Goal: Information Seeking & Learning: Check status

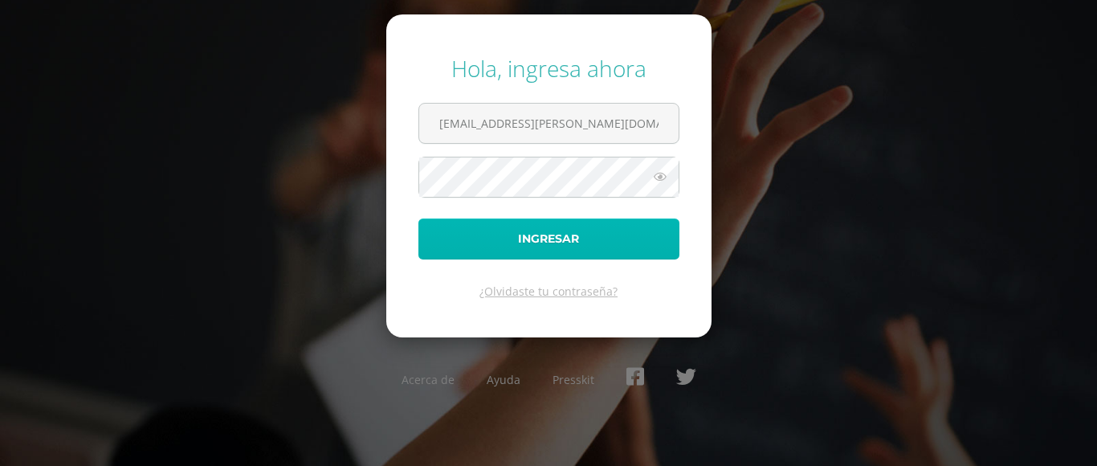
click at [656, 228] on button "Ingresar" at bounding box center [548, 238] width 261 height 41
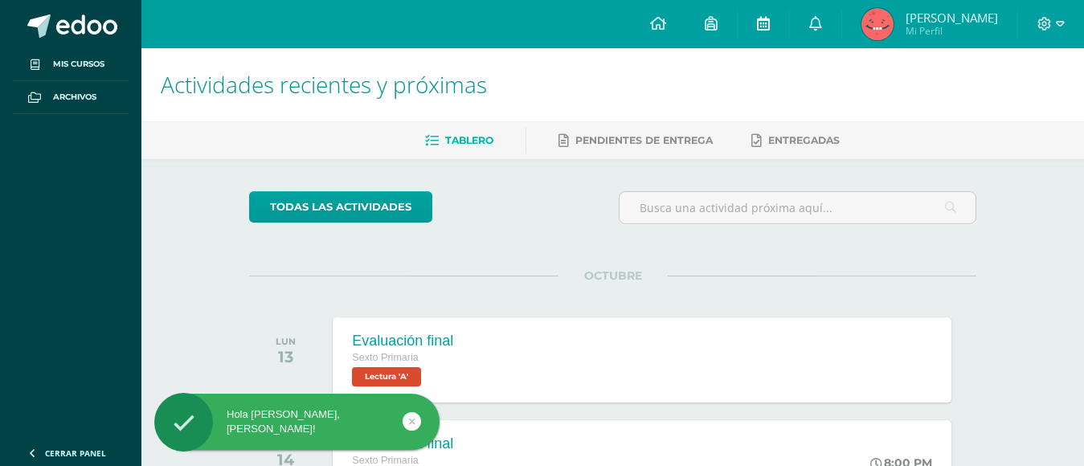
click at [788, 31] on link at bounding box center [762, 24] width 51 height 48
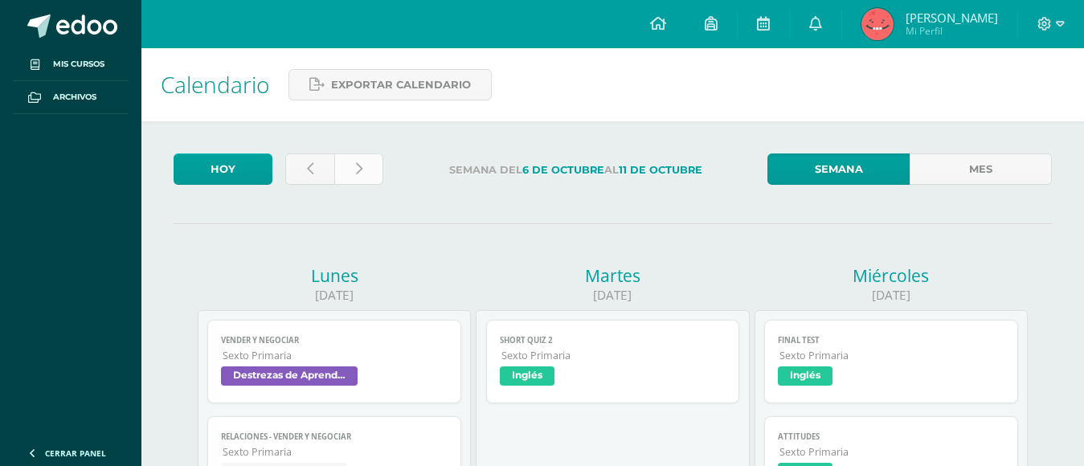
click at [368, 178] on link at bounding box center [358, 168] width 49 height 31
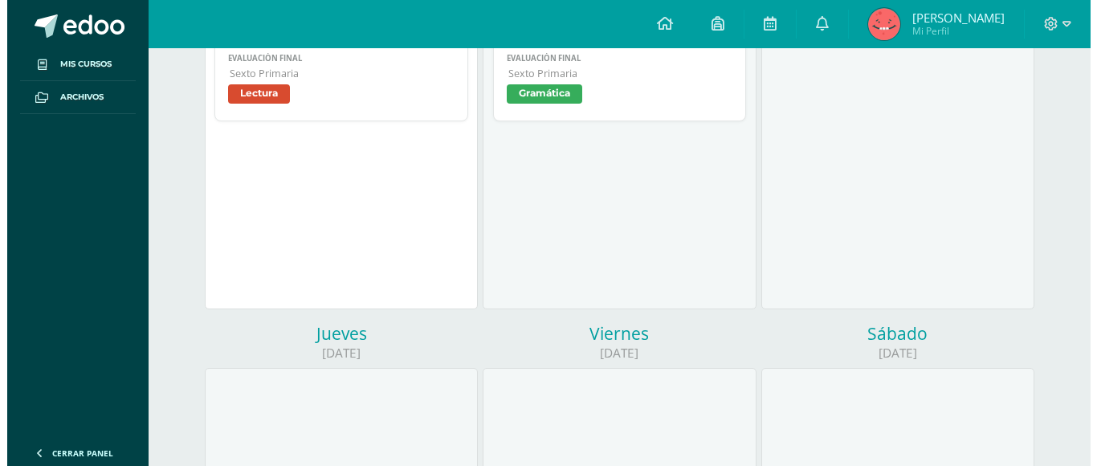
scroll to position [321, 0]
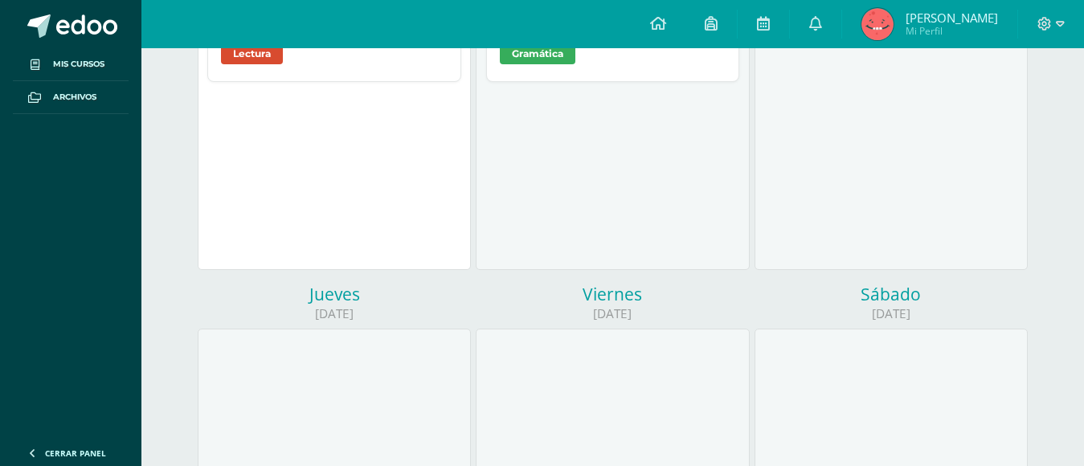
click at [431, 55] on span "Lectura" at bounding box center [334, 56] width 227 height 23
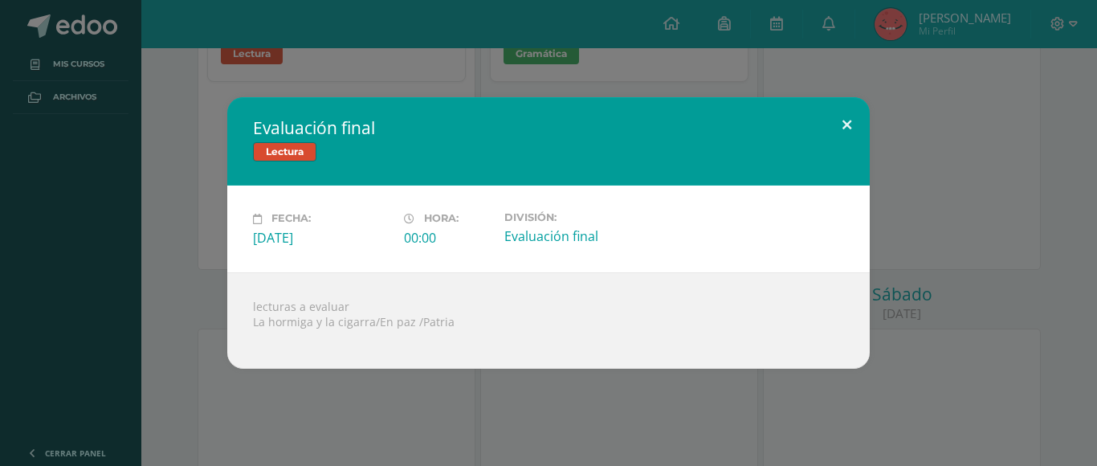
click at [867, 121] on button at bounding box center [847, 124] width 46 height 55
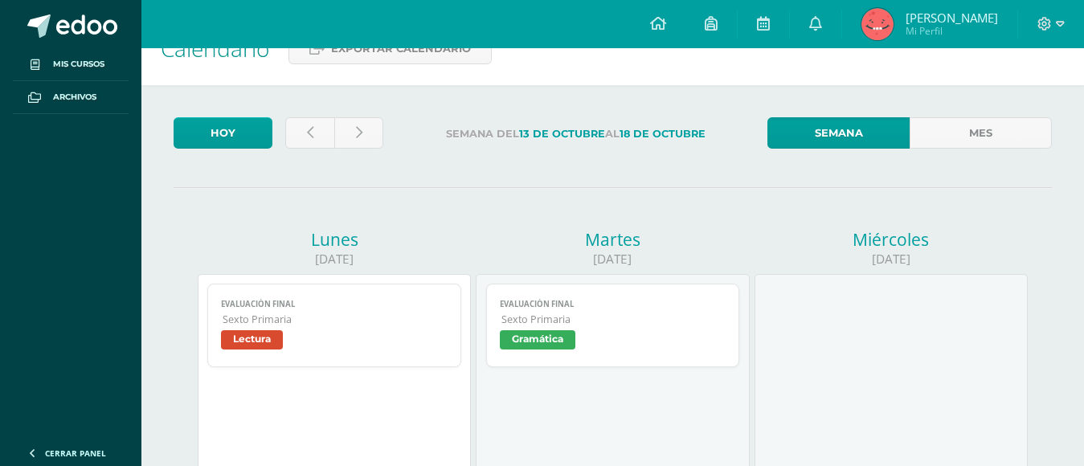
scroll to position [0, 0]
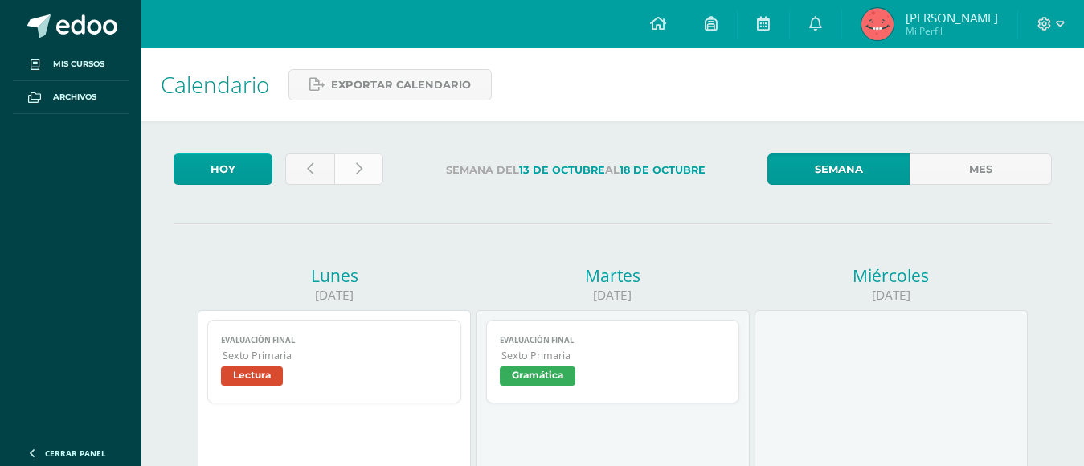
click at [367, 171] on link at bounding box center [358, 168] width 49 height 31
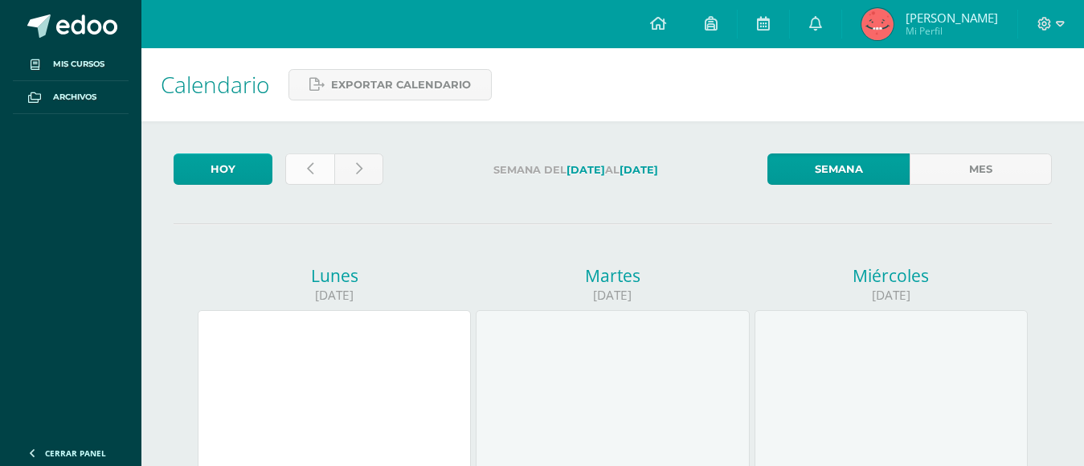
click at [300, 171] on link at bounding box center [309, 168] width 49 height 31
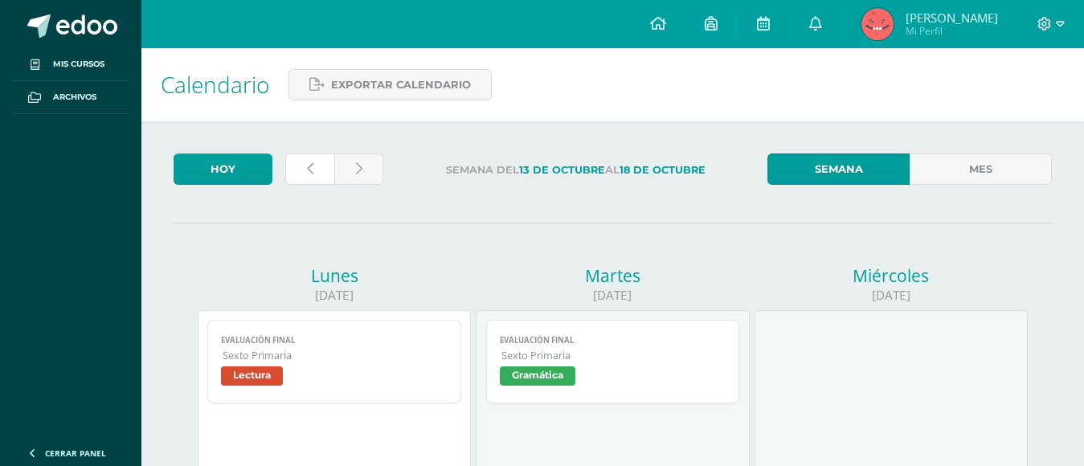
click at [300, 171] on link at bounding box center [309, 168] width 49 height 31
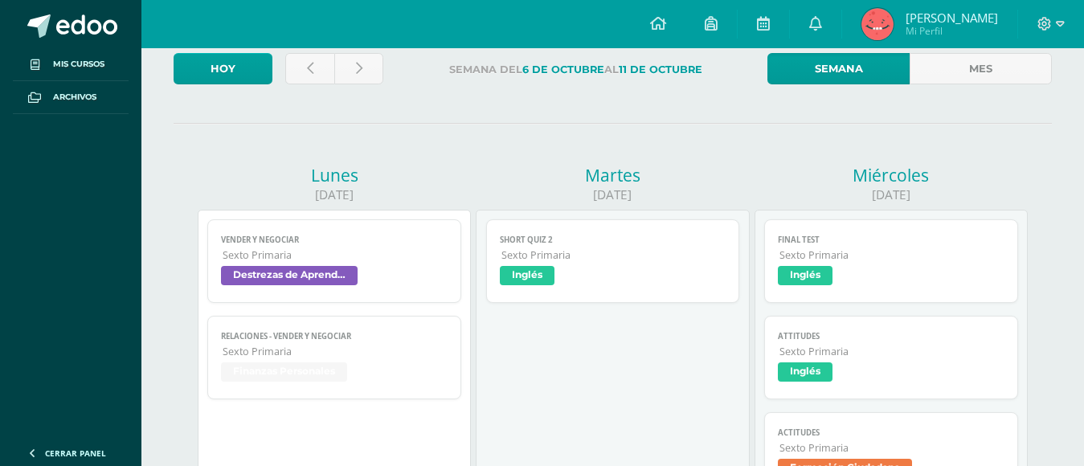
scroll to position [96, 0]
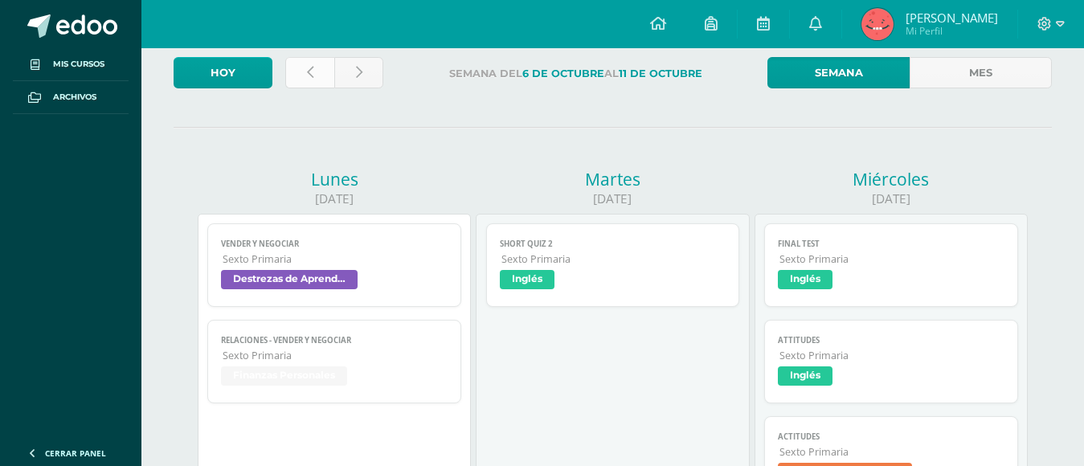
click at [315, 60] on link at bounding box center [309, 72] width 49 height 31
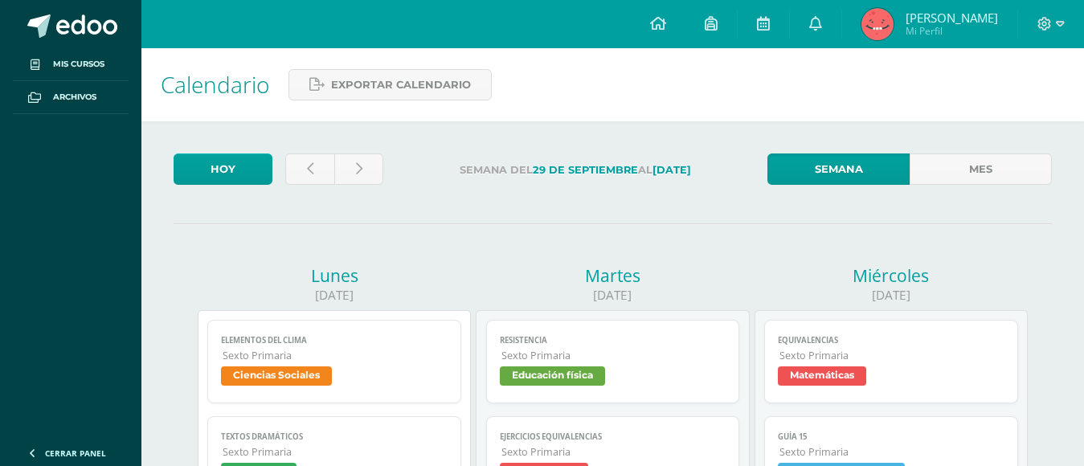
click at [724, 353] on span "Sexto Primaria" at bounding box center [613, 356] width 225 height 14
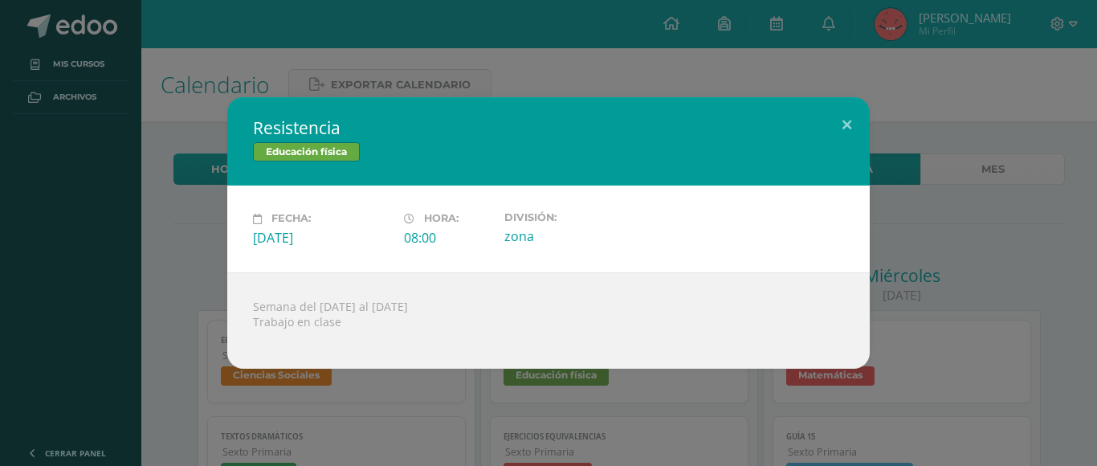
click at [852, 153] on div "Resistencia Educación física" at bounding box center [548, 141] width 643 height 88
click at [852, 142] on button at bounding box center [847, 124] width 46 height 55
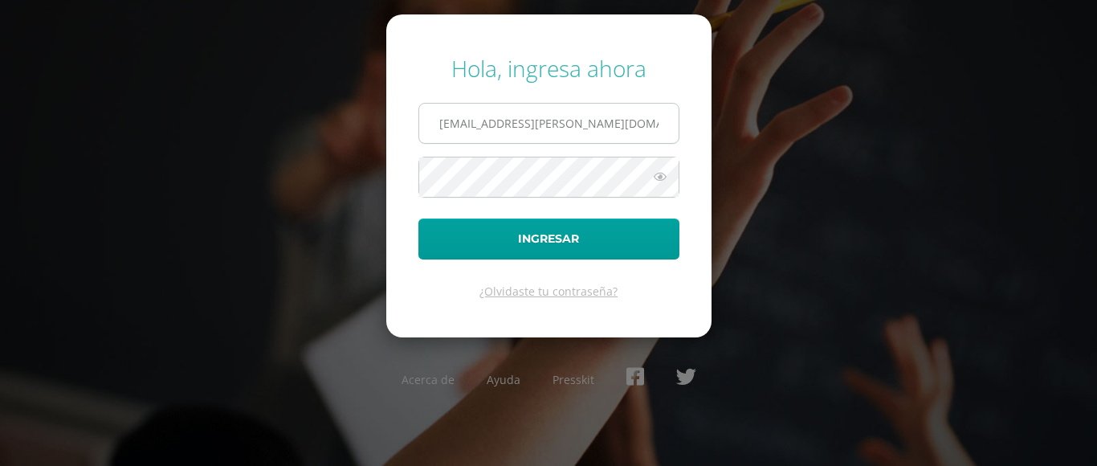
click at [567, 116] on input "20180002@fatima.edu.gt" at bounding box center [548, 123] width 259 height 39
type input "marianaboche@fatima.edoo"
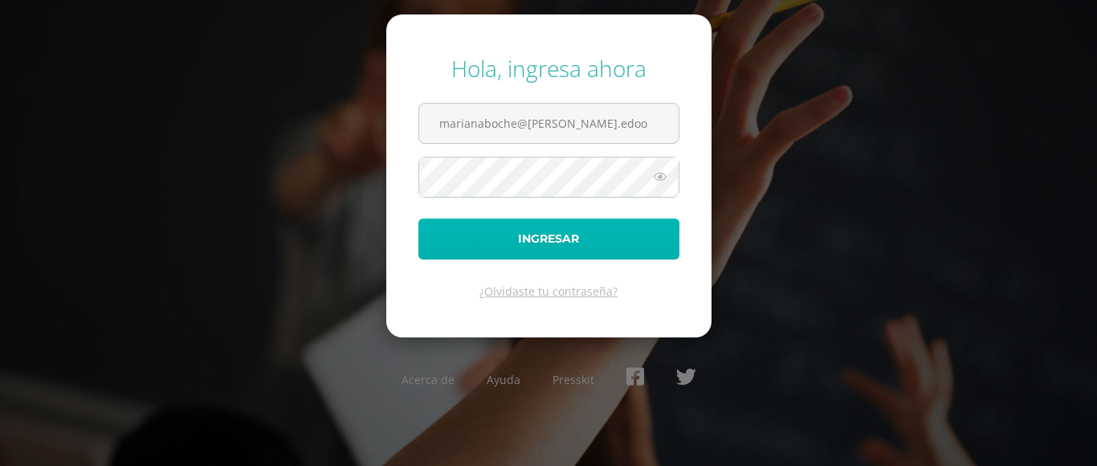
click at [602, 235] on button "Ingresar" at bounding box center [548, 238] width 261 height 41
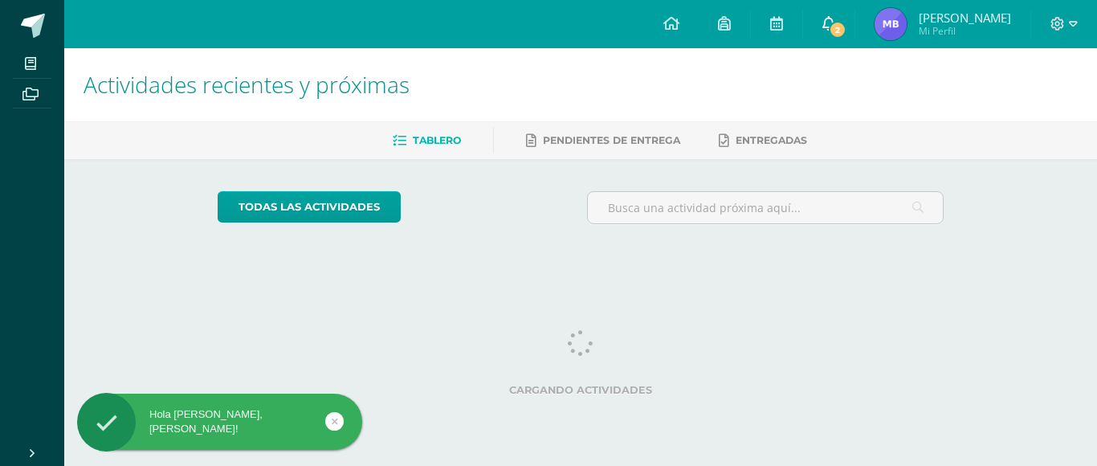
click at [832, 31] on span "2" at bounding box center [838, 30] width 18 height 18
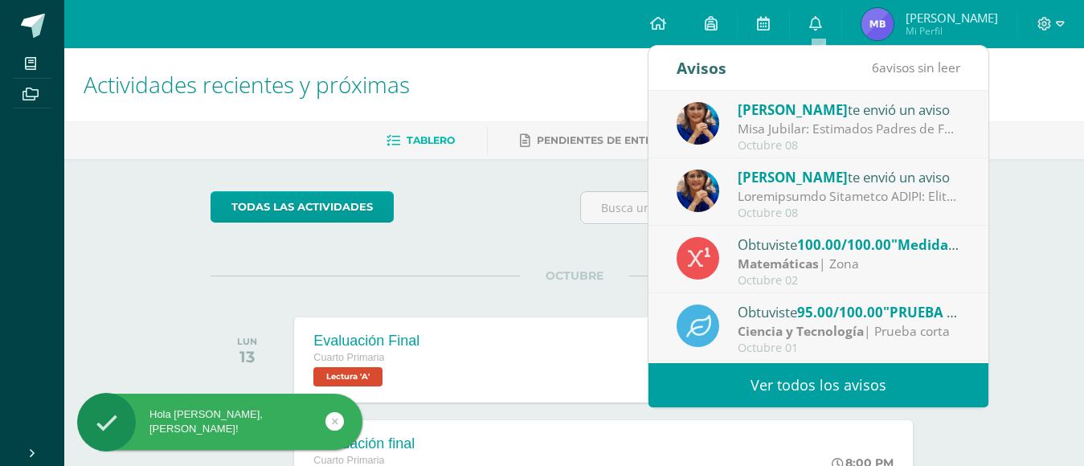
click at [833, 192] on div at bounding box center [848, 196] width 223 height 18
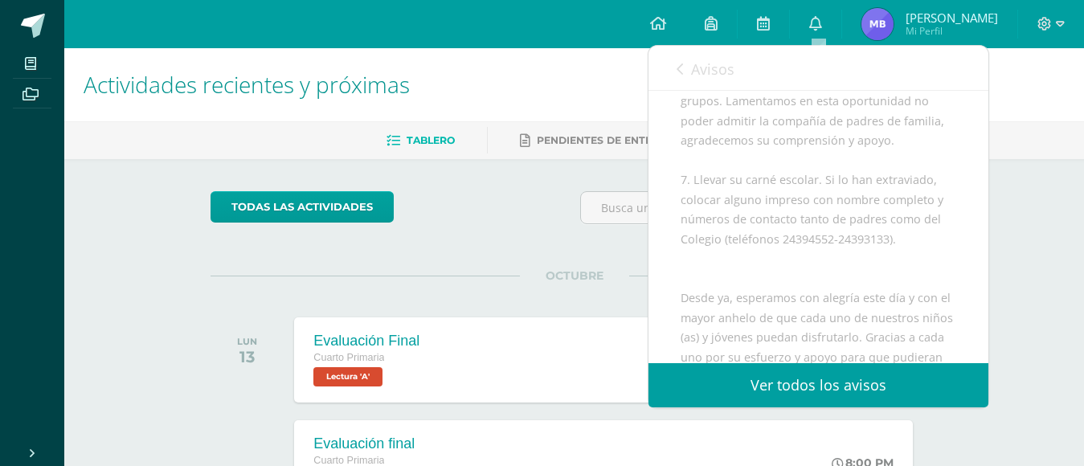
scroll to position [1060, 0]
click at [702, 75] on span "Avisos" at bounding box center [712, 68] width 43 height 19
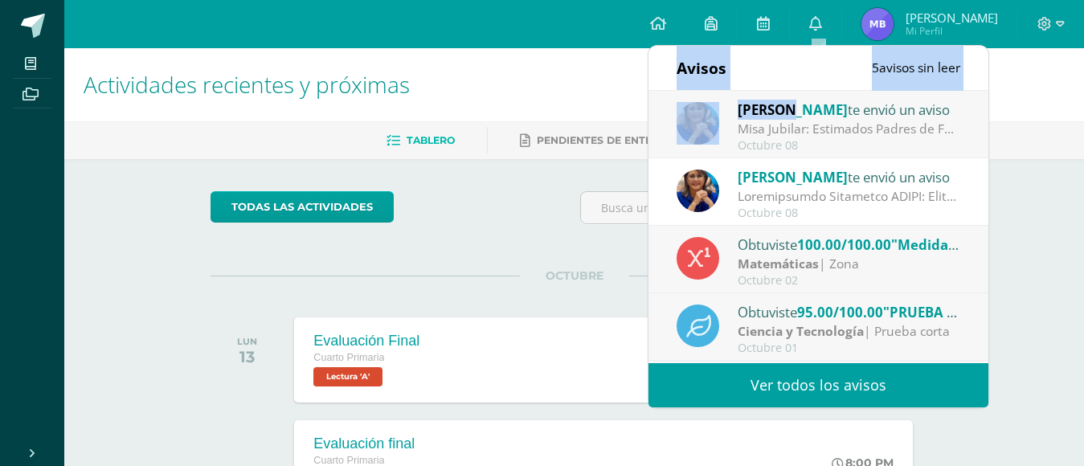
drag, startPoint x: 727, startPoint y: 90, endPoint x: 787, endPoint y: 104, distance: 61.8
click at [787, 104] on div "Avisos 5 avisos sin leer Avisos Lucía Noriega te envió un aviso Misa Jubilar: E…" at bounding box center [818, 226] width 340 height 361
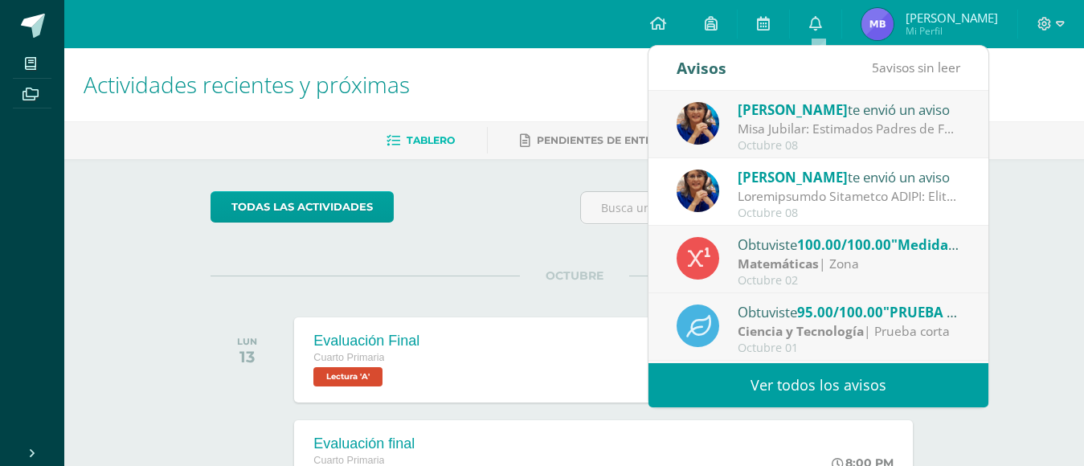
click at [815, 137] on div "Misa Jubilar: Estimados Padres de Familia de Cuarto Primaria hasta Quinto Bachi…" at bounding box center [848, 129] width 223 height 18
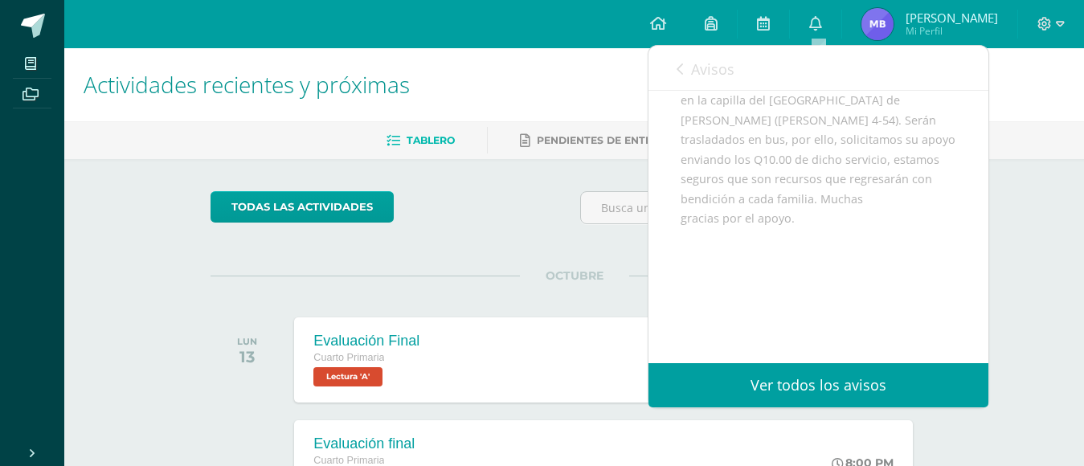
scroll to position [364, 0]
click at [710, 61] on span "Avisos" at bounding box center [712, 68] width 43 height 19
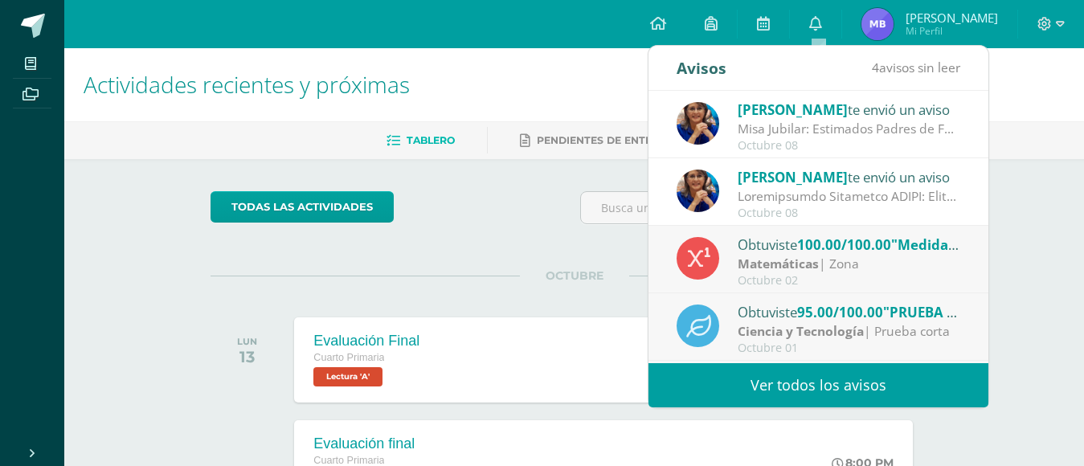
click at [880, 257] on div "Matemáticas | Zona" at bounding box center [848, 264] width 223 height 18
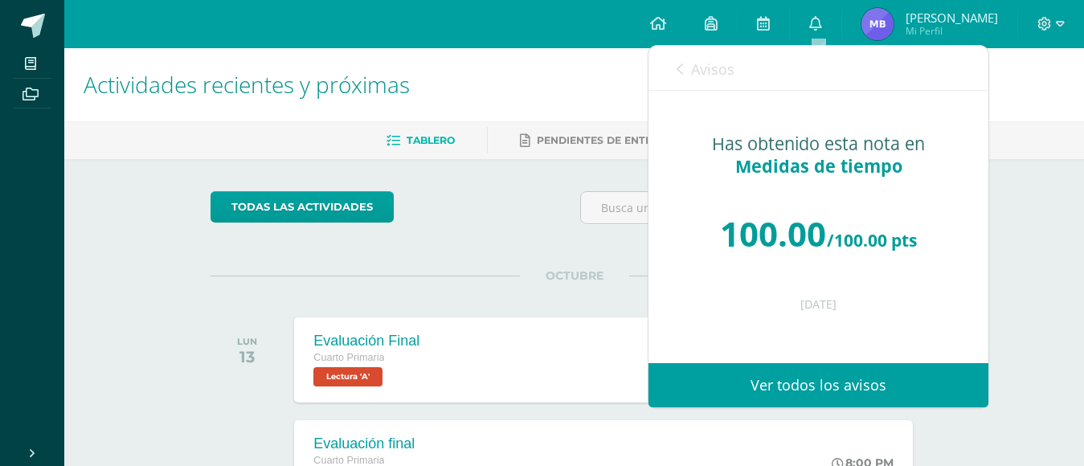
click at [722, 65] on span "Avisos" at bounding box center [712, 68] width 43 height 19
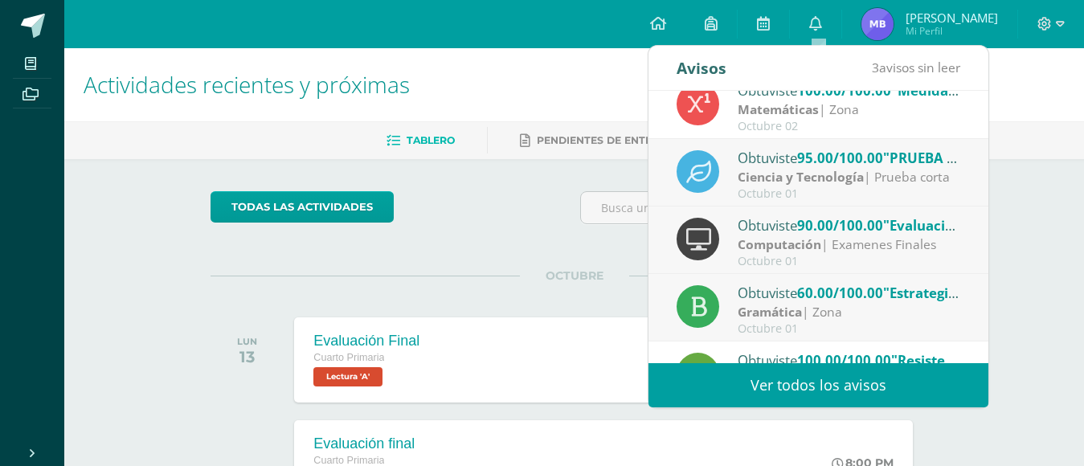
scroll to position [161, 0]
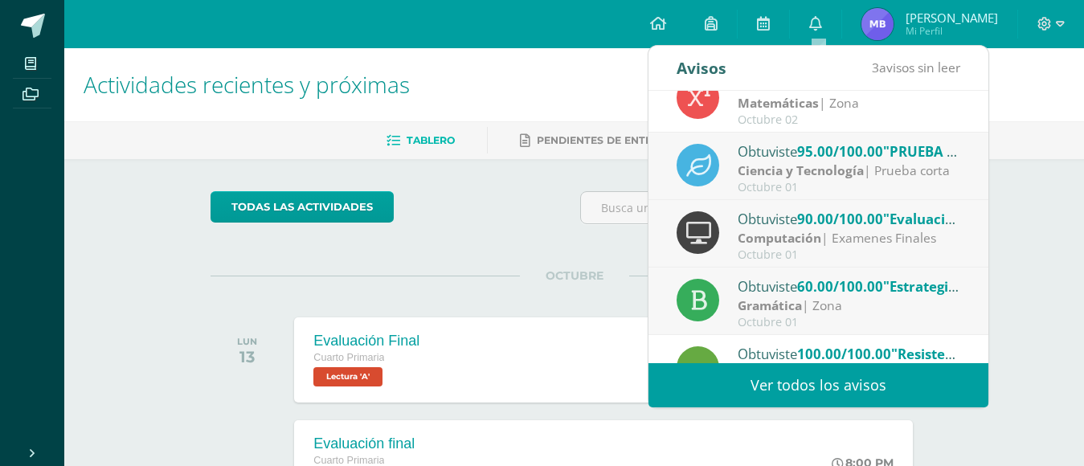
click at [892, 152] on span ""PRUEBA CORTA 2"" at bounding box center [946, 151] width 127 height 18
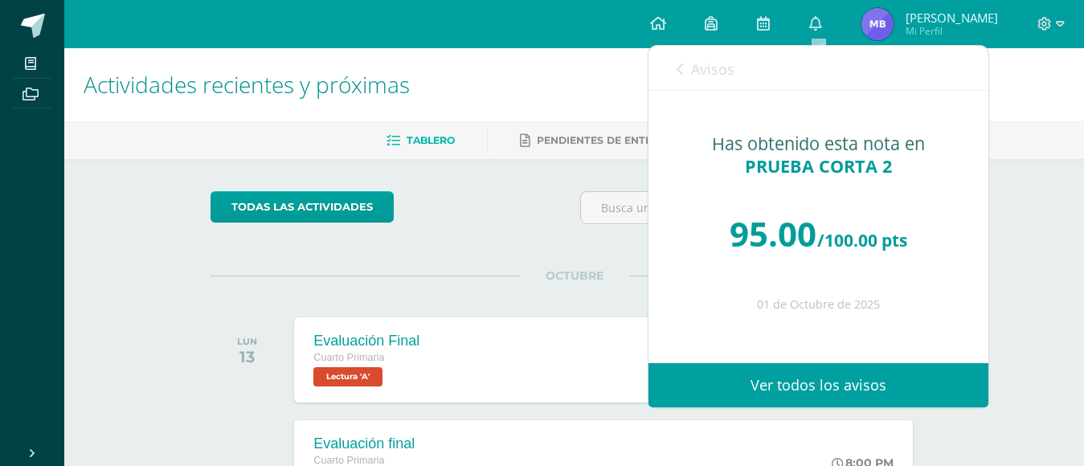
click at [721, 63] on span "Avisos" at bounding box center [712, 68] width 43 height 19
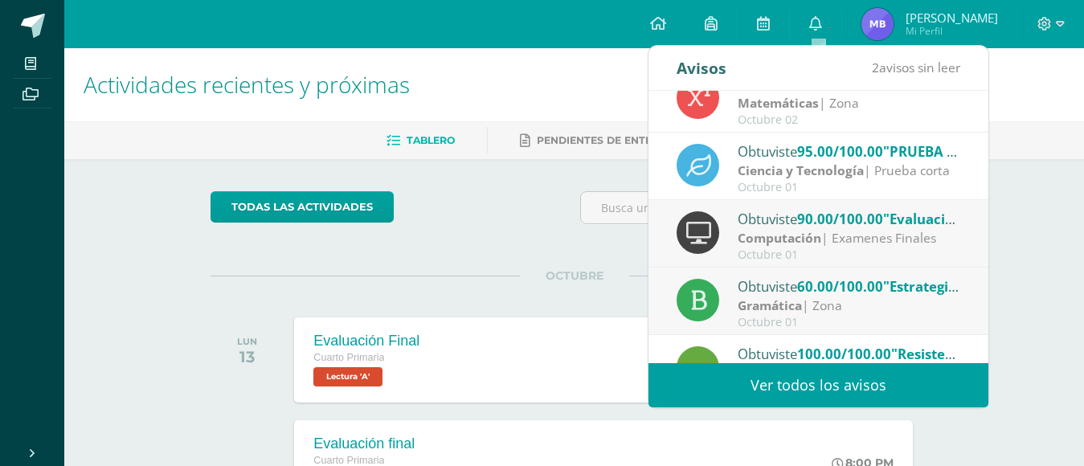
click at [825, 236] on div "Computación | Examenes Finales" at bounding box center [848, 238] width 223 height 18
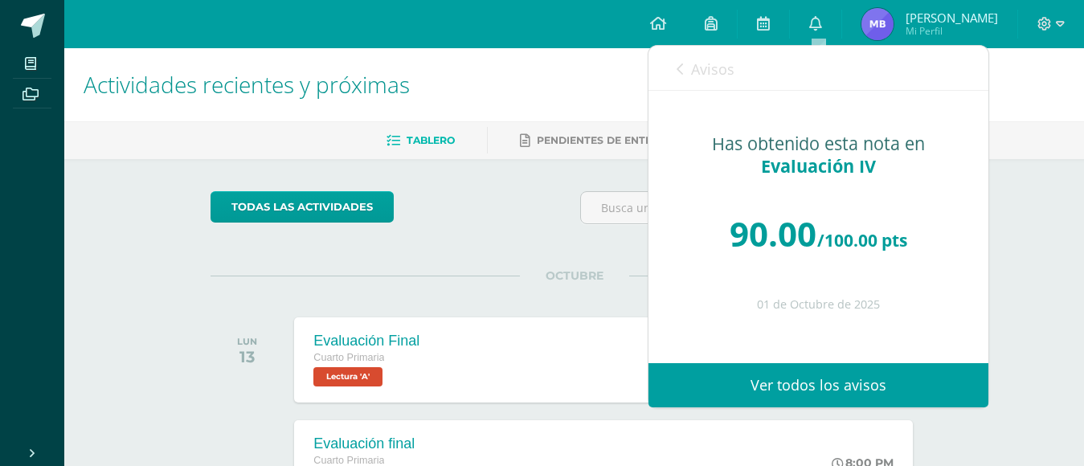
click at [700, 60] on span "Avisos" at bounding box center [712, 68] width 43 height 19
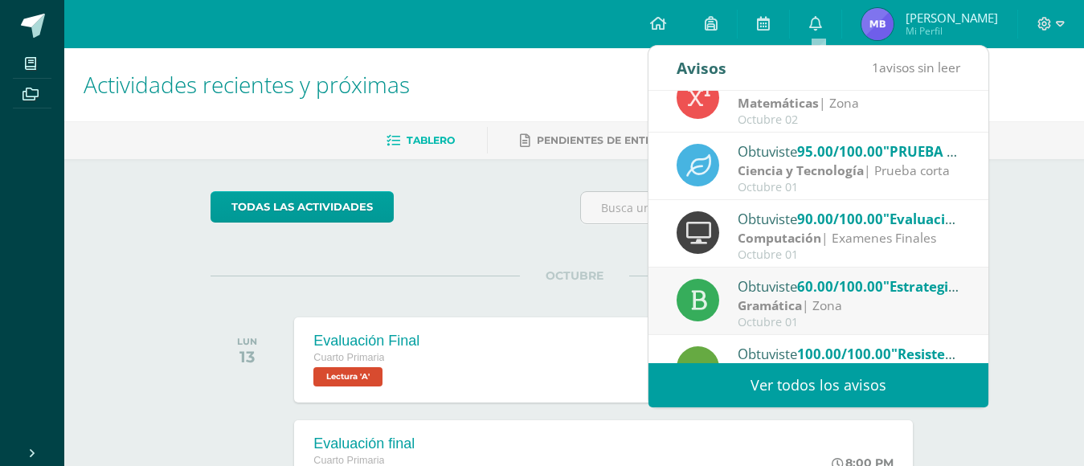
click at [822, 309] on div "Gramática | Zona" at bounding box center [848, 305] width 223 height 18
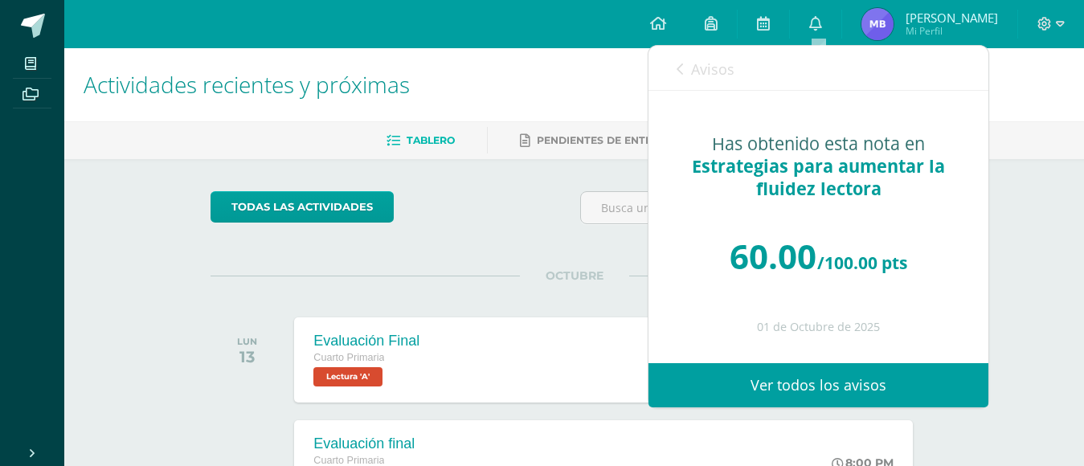
click at [731, 69] on span "Avisos" at bounding box center [712, 68] width 43 height 19
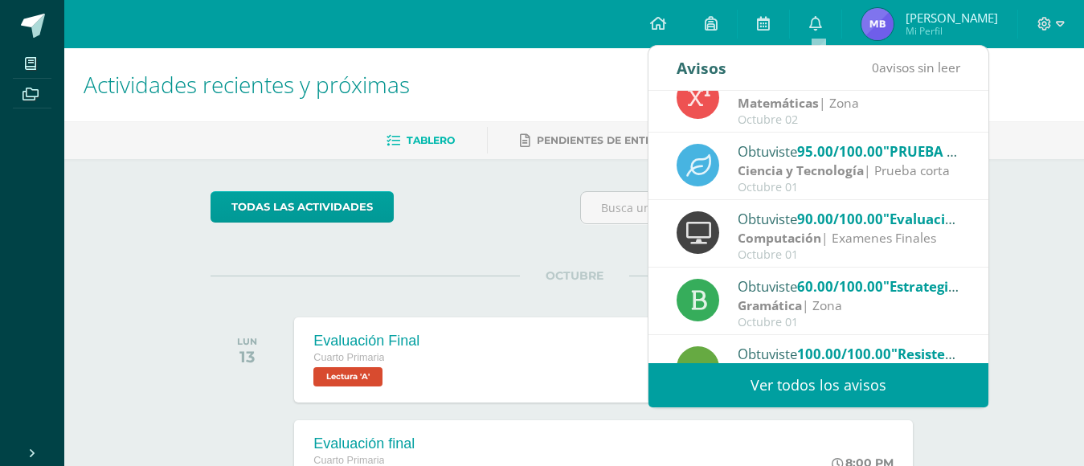
click at [697, 243] on icon at bounding box center [698, 233] width 25 height 22
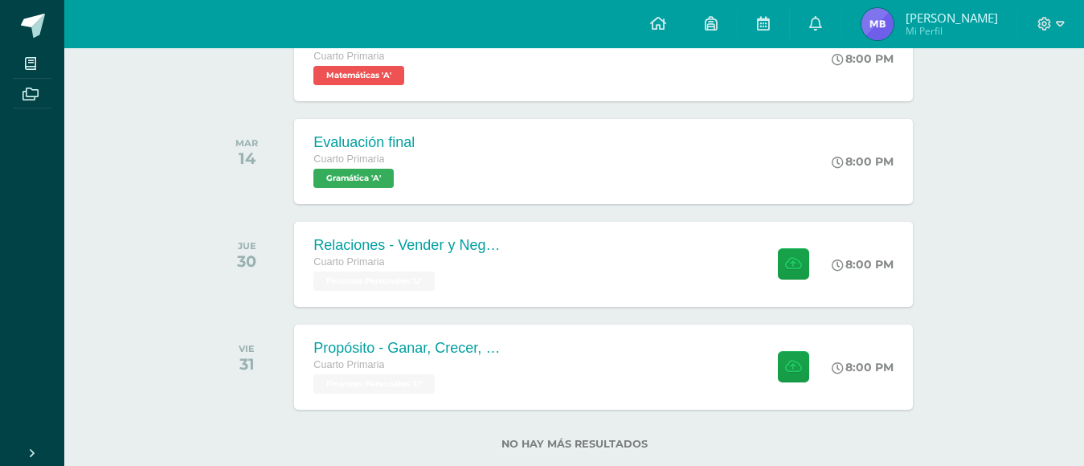
scroll to position [418, 0]
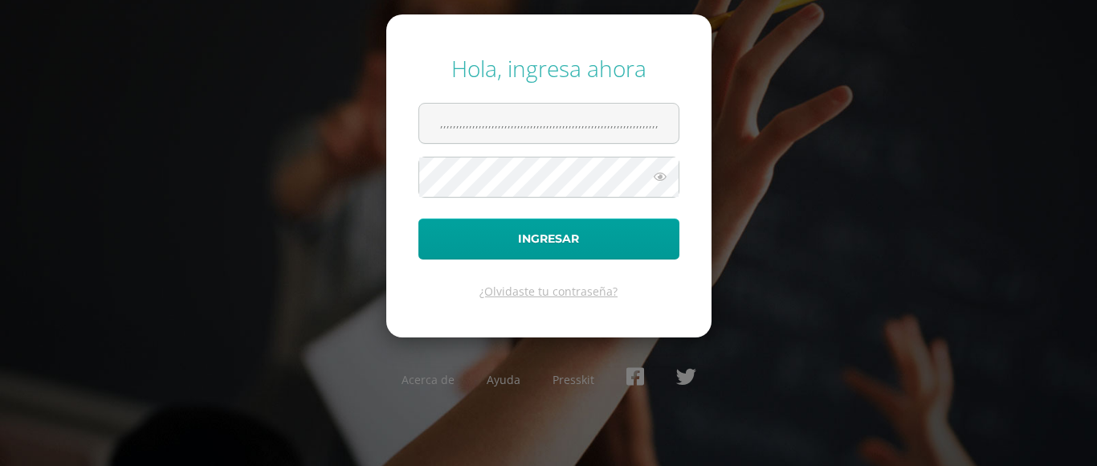
scroll to position [0, 18]
click at [663, 121] on input ",,,,,,,,,,,,,,,,,,,,,,,,,,,,,,,,,,,,,,,,,,,,,,,,,,,,,,,,,,,,,,,,,,,,,,,,,," at bounding box center [548, 123] width 259 height 39
type input ","
type input "marianaboche@fatima.edoo"
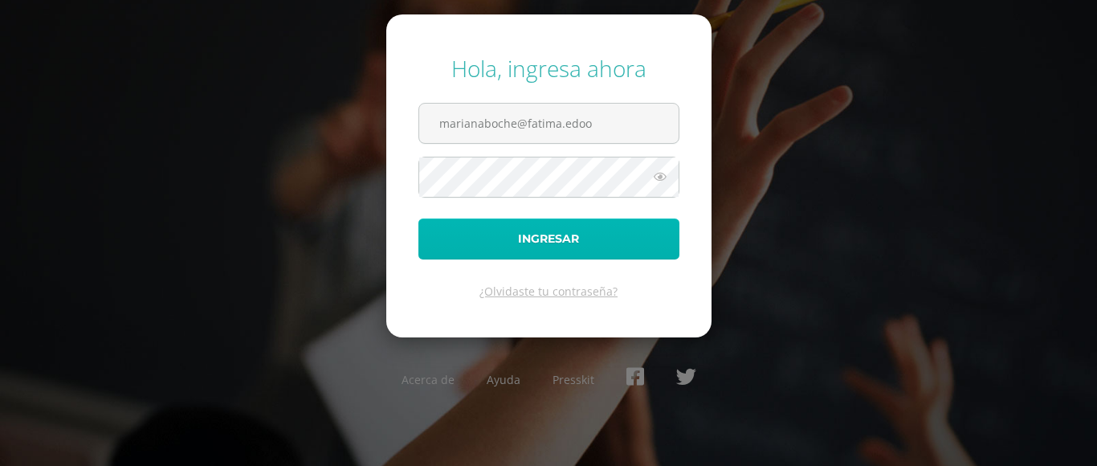
click at [606, 247] on button "Ingresar" at bounding box center [548, 238] width 261 height 41
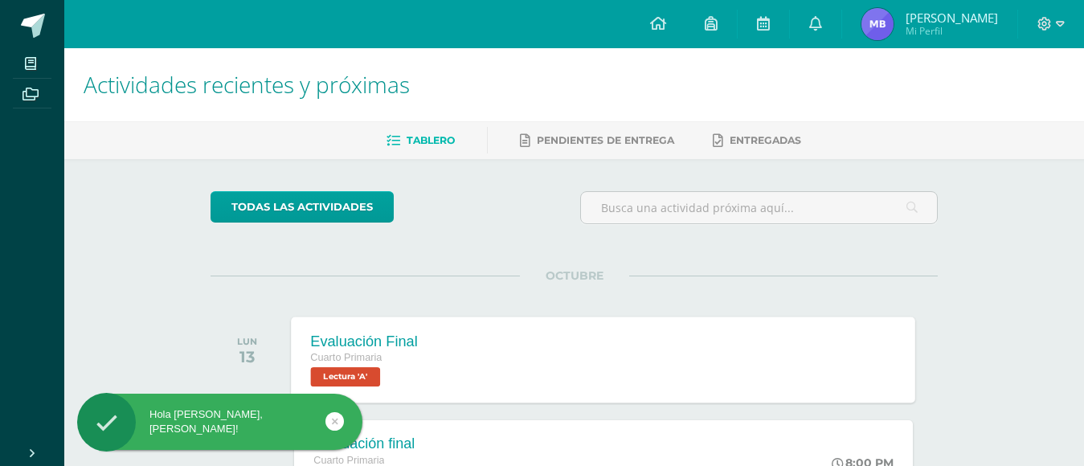
click at [426, 362] on div "Evaluación Final Cuarto Primaria Lectura 'A'" at bounding box center [365, 359] width 146 height 86
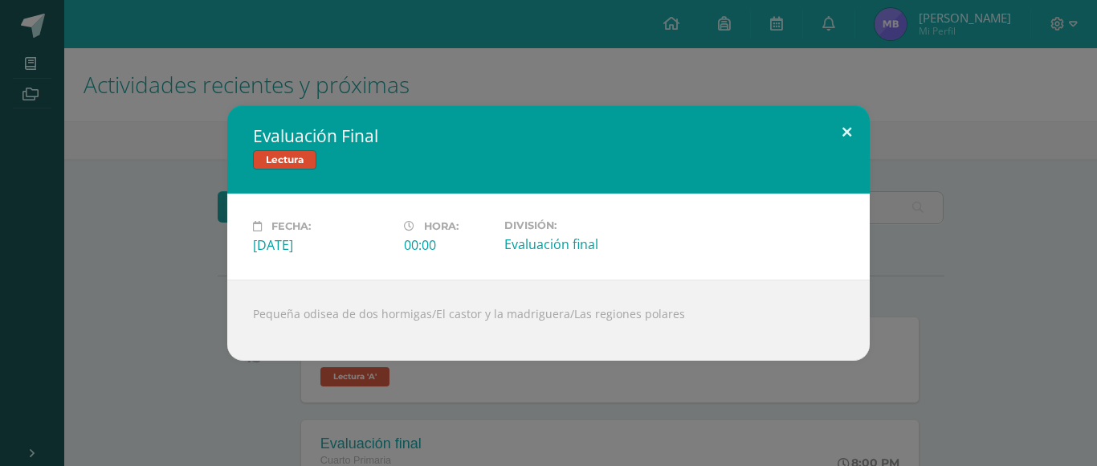
click at [847, 135] on button at bounding box center [847, 132] width 46 height 55
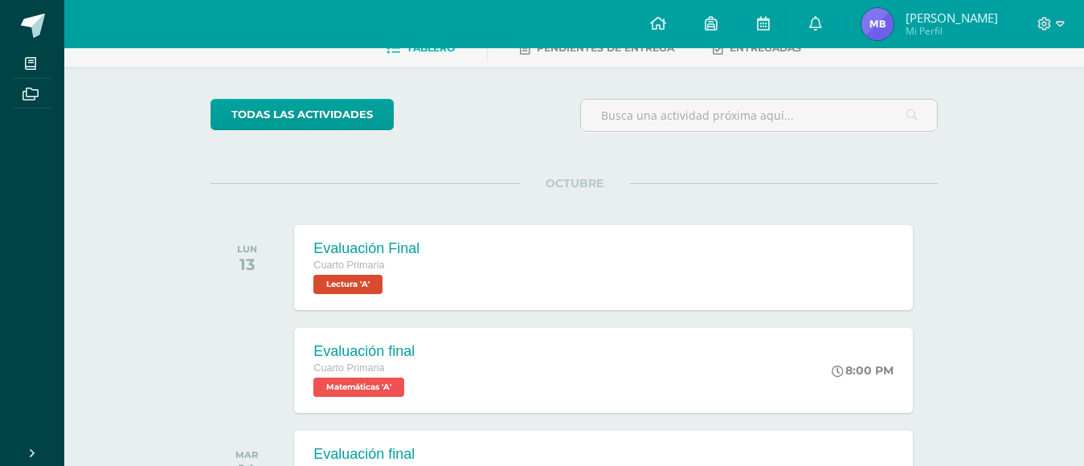
scroll to position [96, 0]
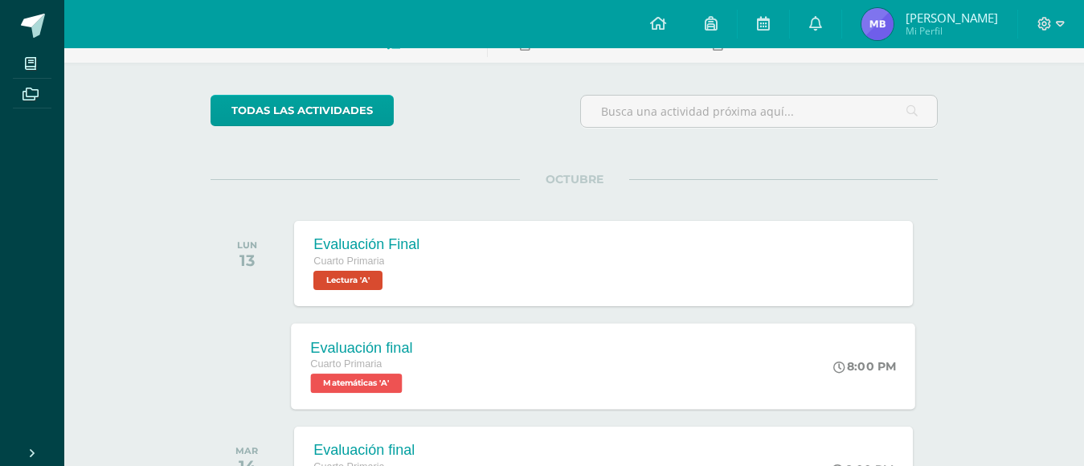
click at [617, 343] on div "Evaluación final Cuarto Primaria Matemáticas 'A' 8:00 PM Evaluación final Matem…" at bounding box center [604, 366] width 624 height 86
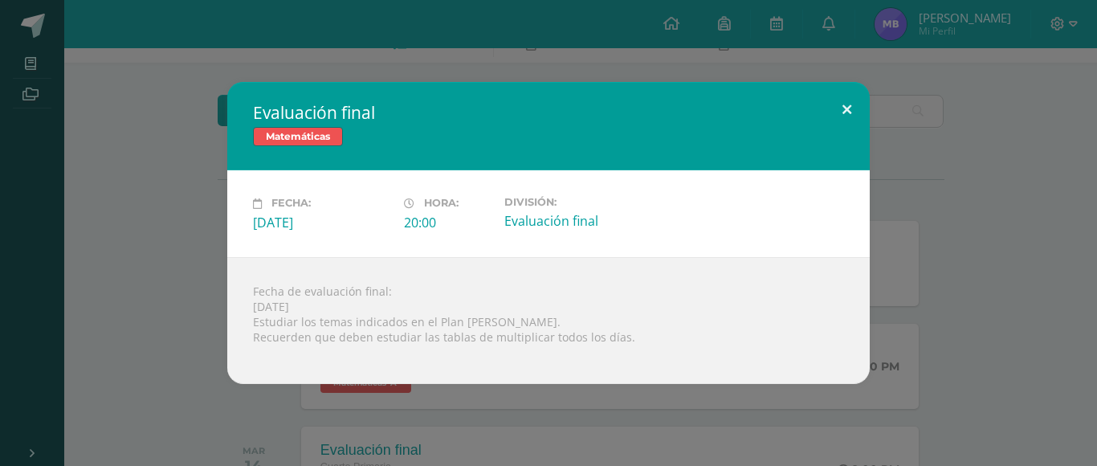
click at [852, 109] on button at bounding box center [847, 109] width 46 height 55
